Goal: Information Seeking & Learning: Learn about a topic

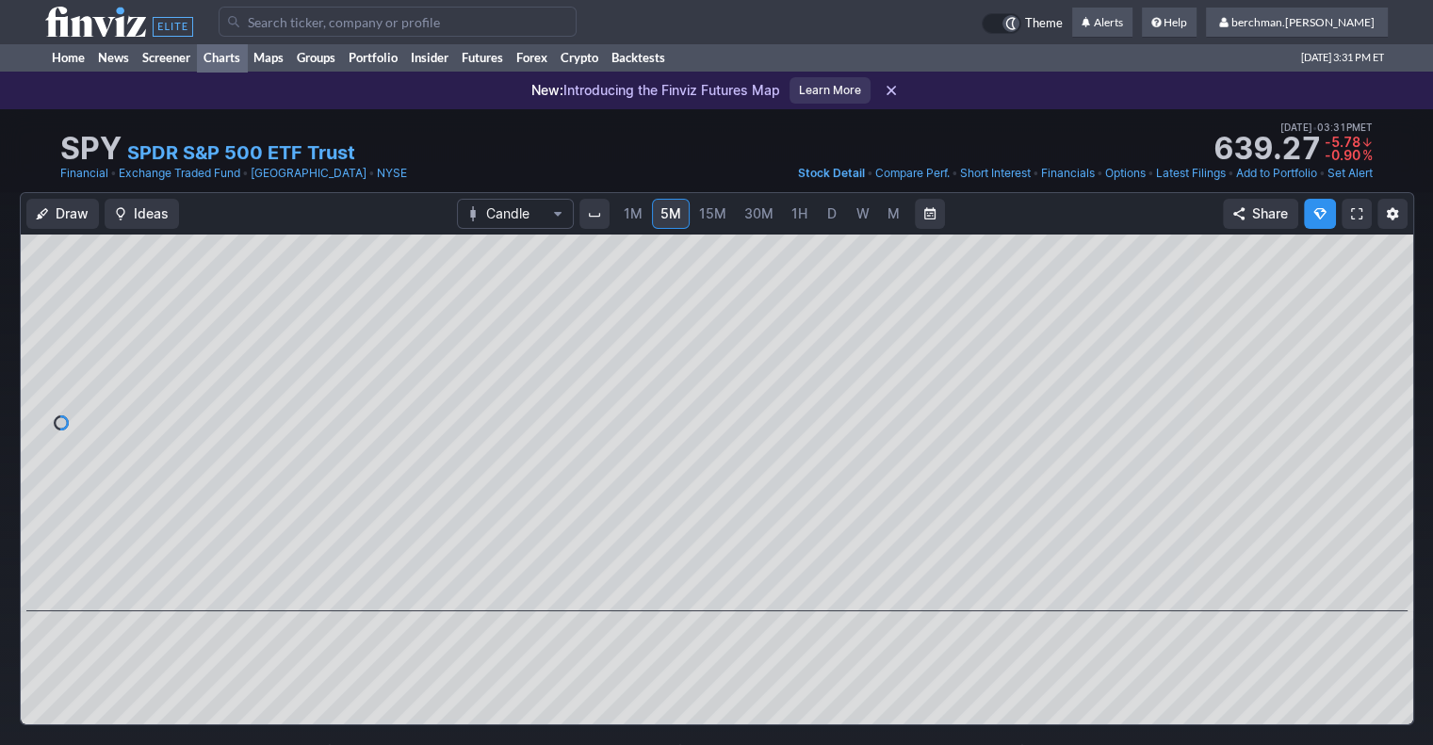
click at [236, 56] on link "Charts" at bounding box center [222, 57] width 50 height 28
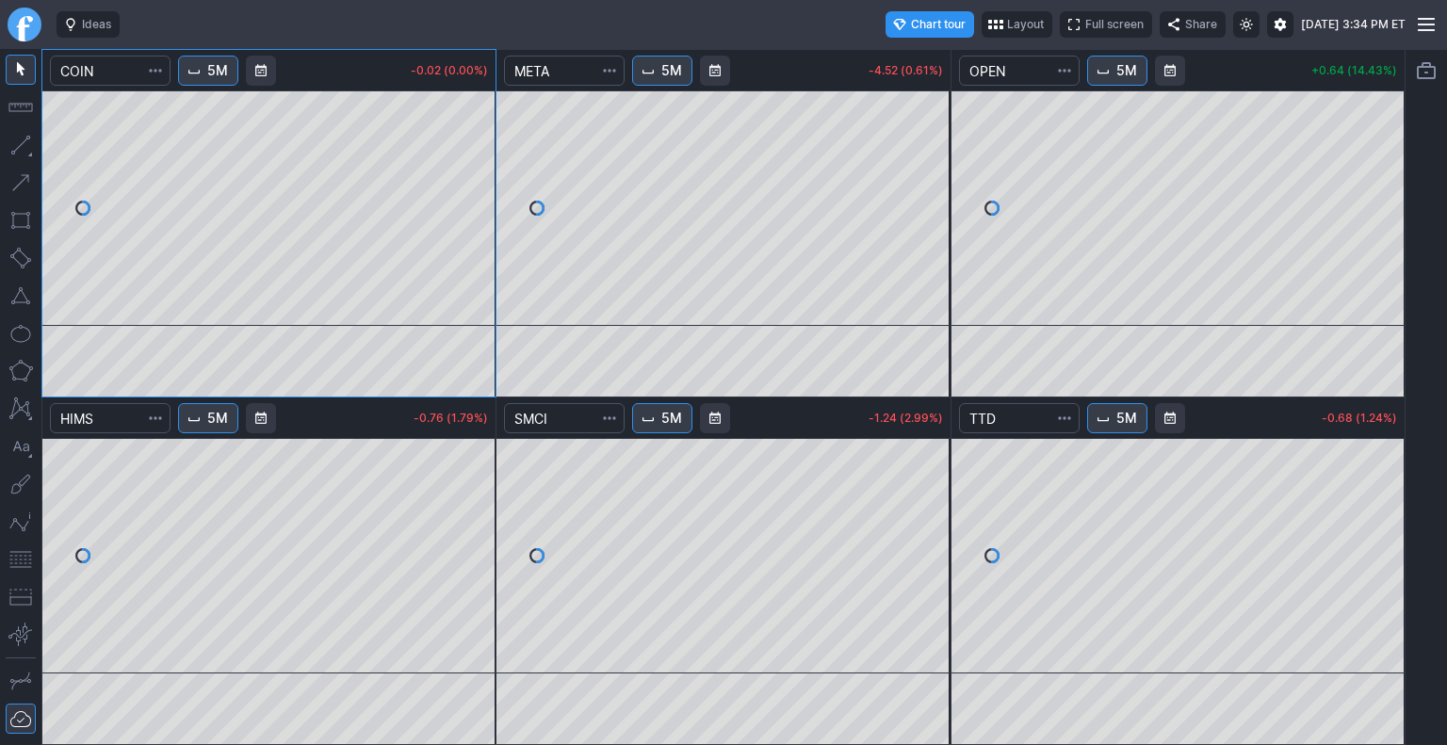
click at [36, 22] on link "Finviz.com" at bounding box center [25, 25] width 34 height 34
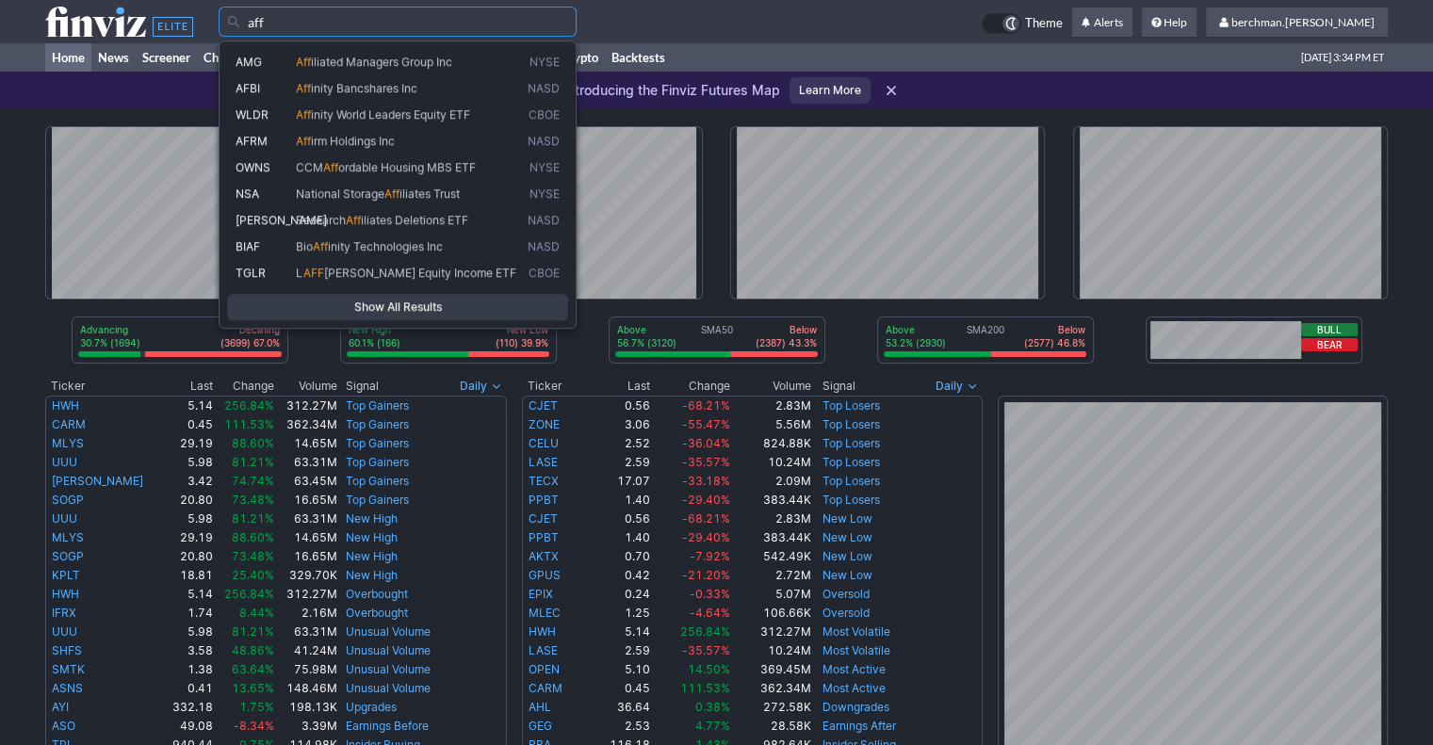
click at [320, 141] on span "irm Holdings Inc" at bounding box center [353, 141] width 84 height 14
type input "AFRM"
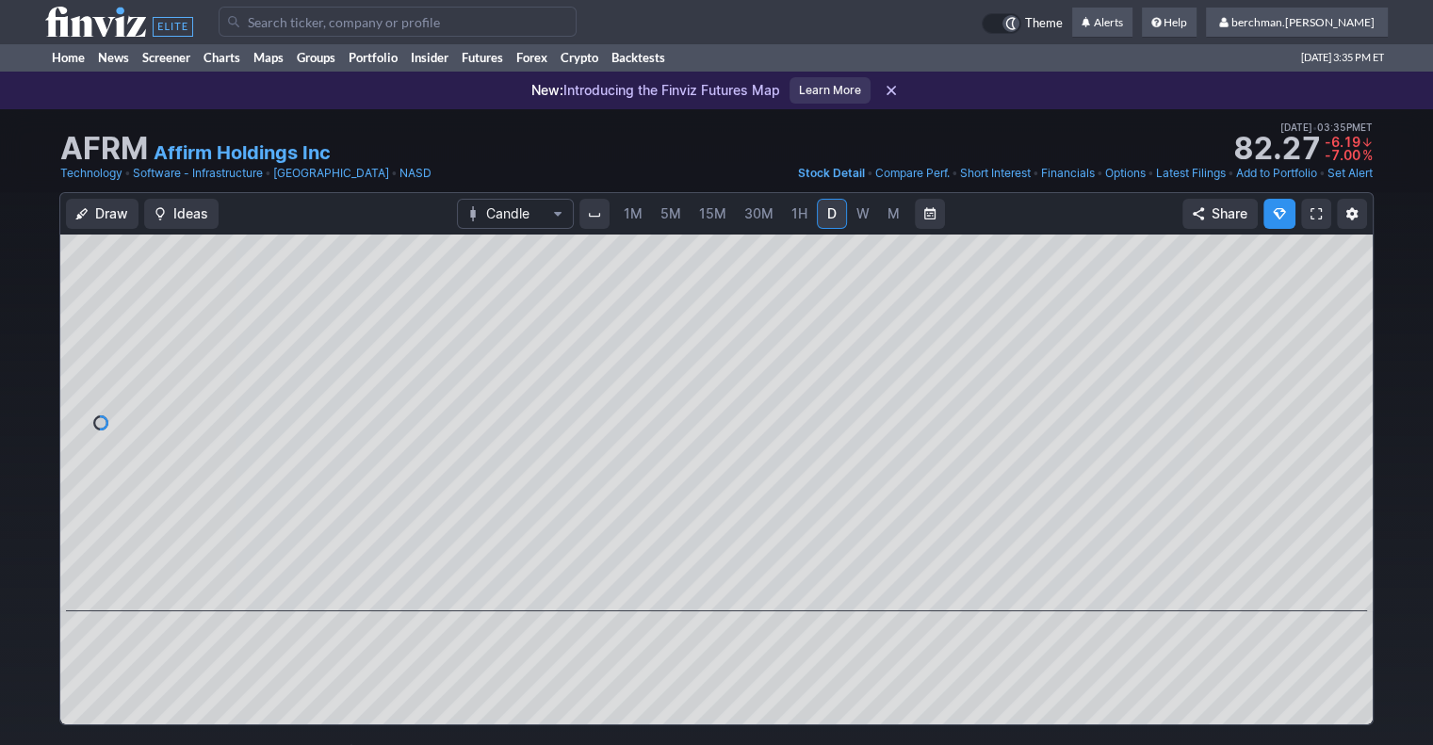
click at [678, 218] on span "5M" at bounding box center [670, 213] width 21 height 16
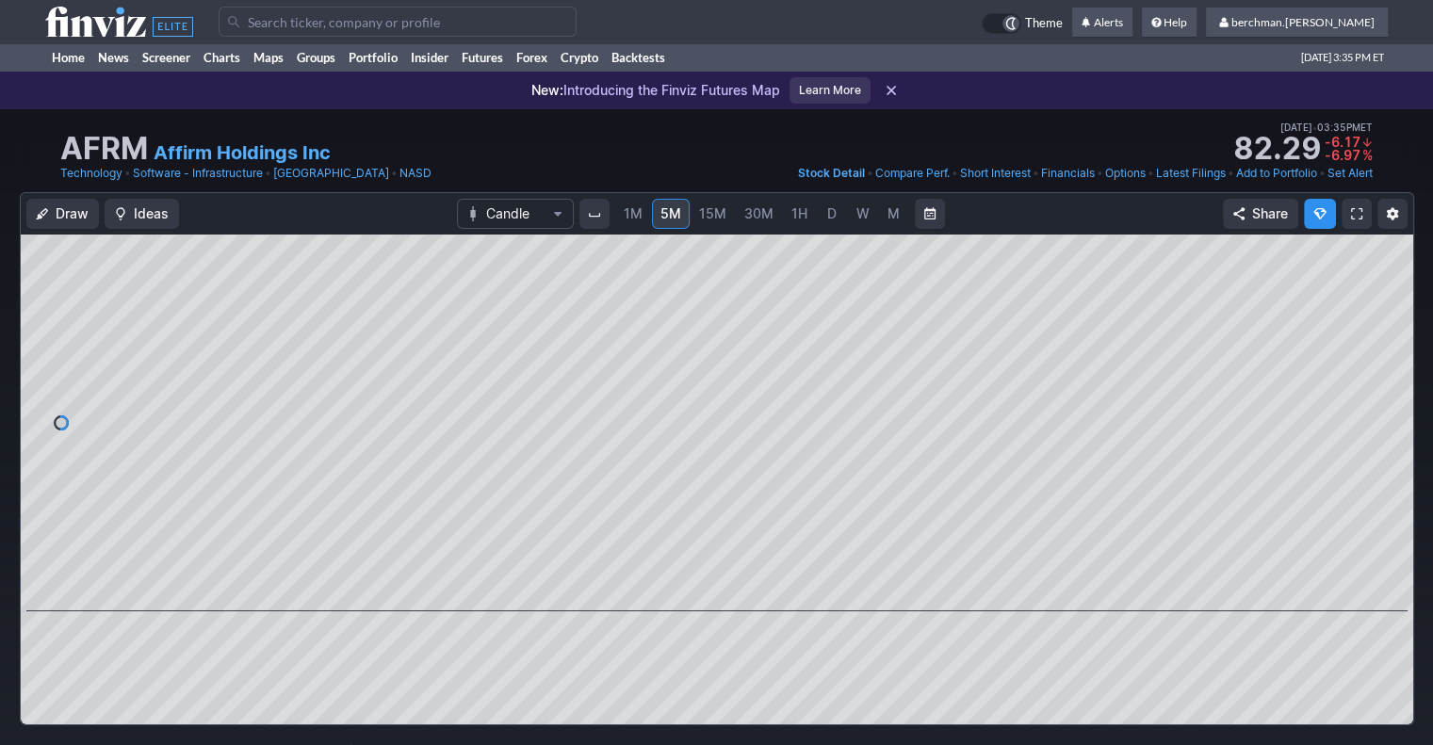
click at [817, 216] on link "D" at bounding box center [832, 214] width 30 height 30
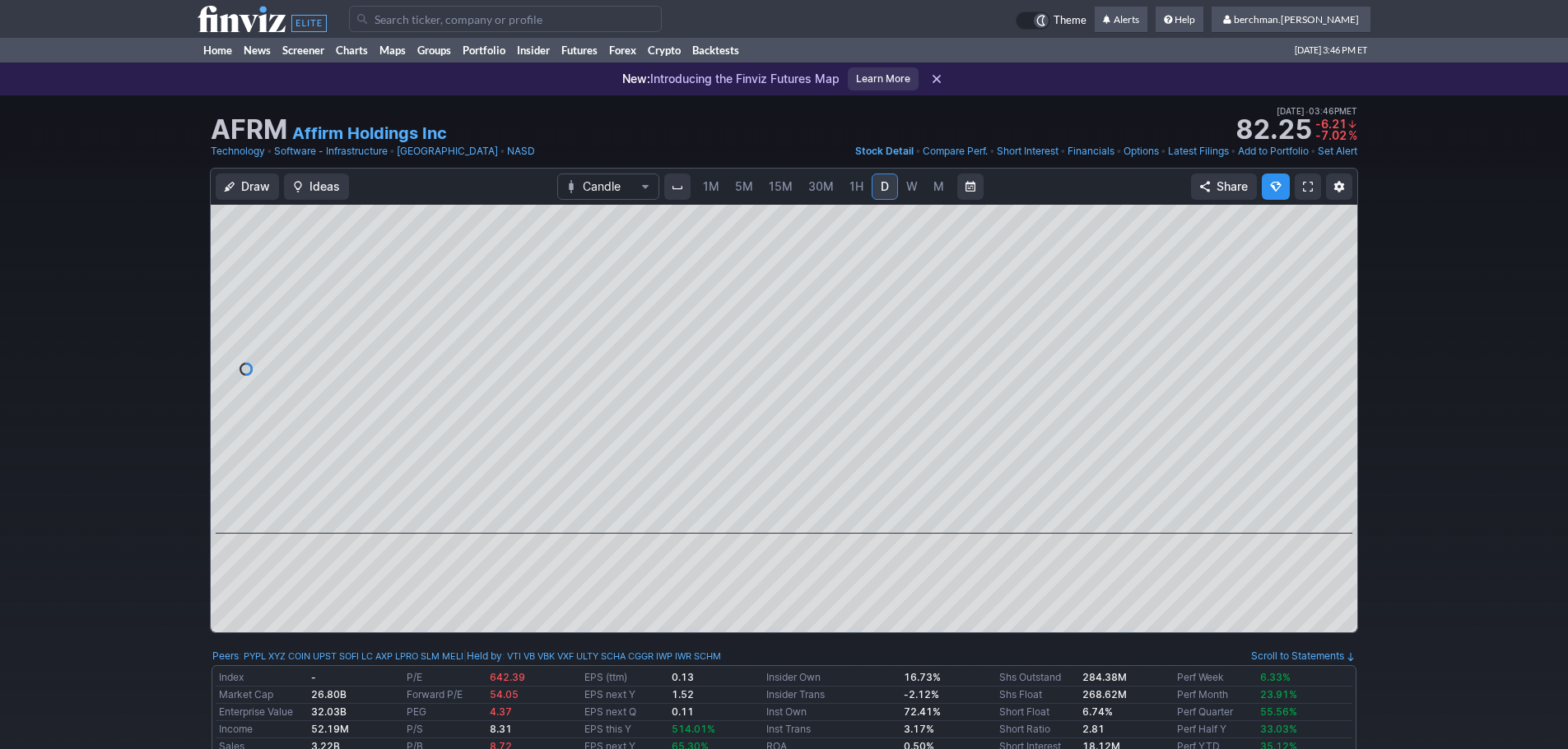
click at [915, 189] on span "W" at bounding box center [911, 186] width 11 height 14
click at [748, 189] on span "5M" at bounding box center [743, 186] width 18 height 14
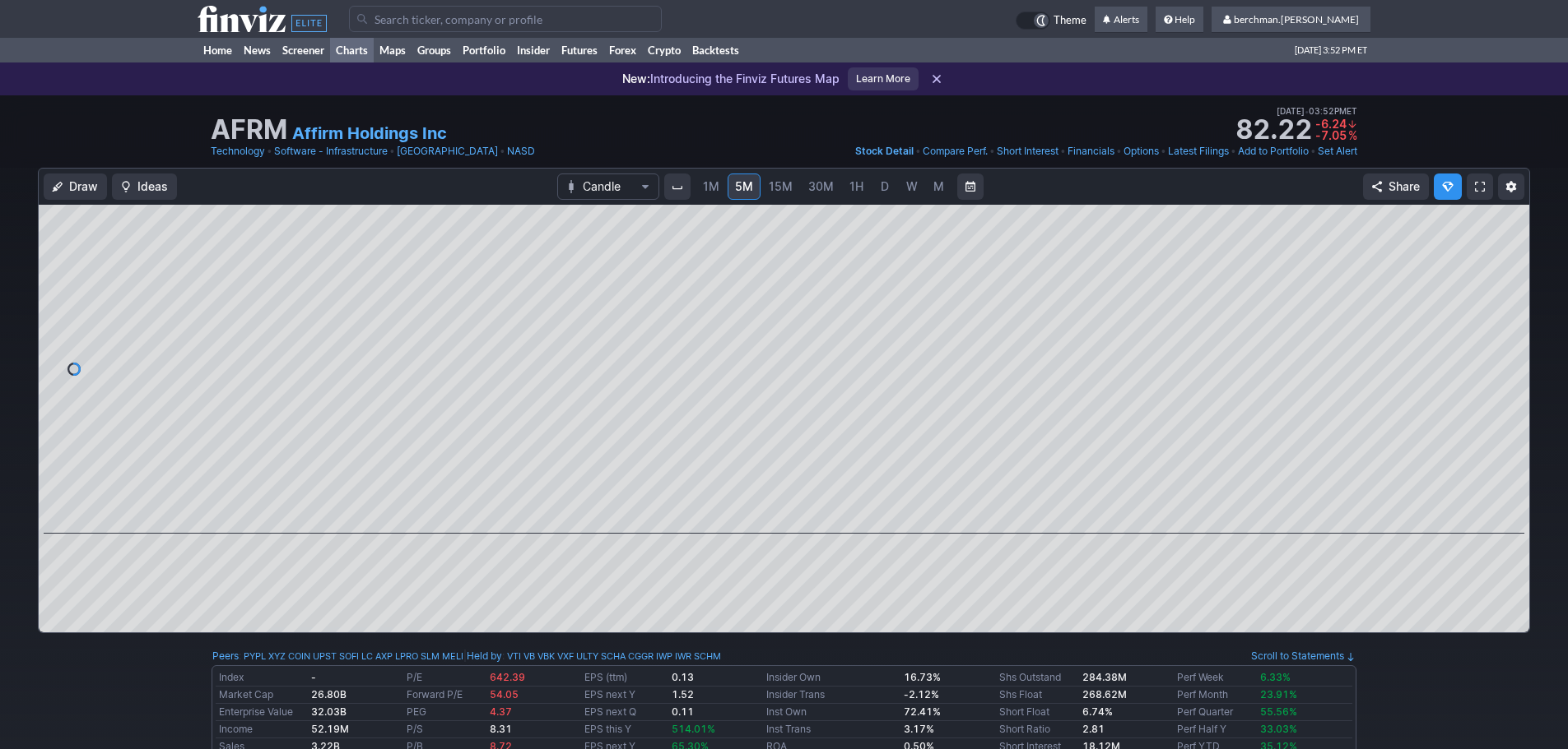
click at [356, 50] on link "Charts" at bounding box center [352, 50] width 44 height 24
